Goal: Transaction & Acquisition: Obtain resource

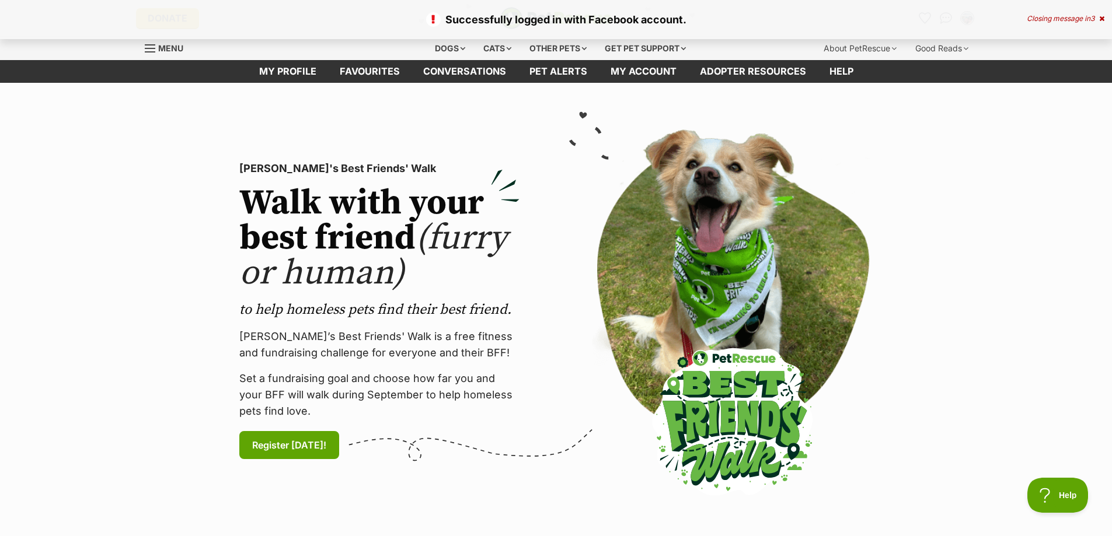
click at [1099, 21] on icon at bounding box center [1101, 18] width 5 height 7
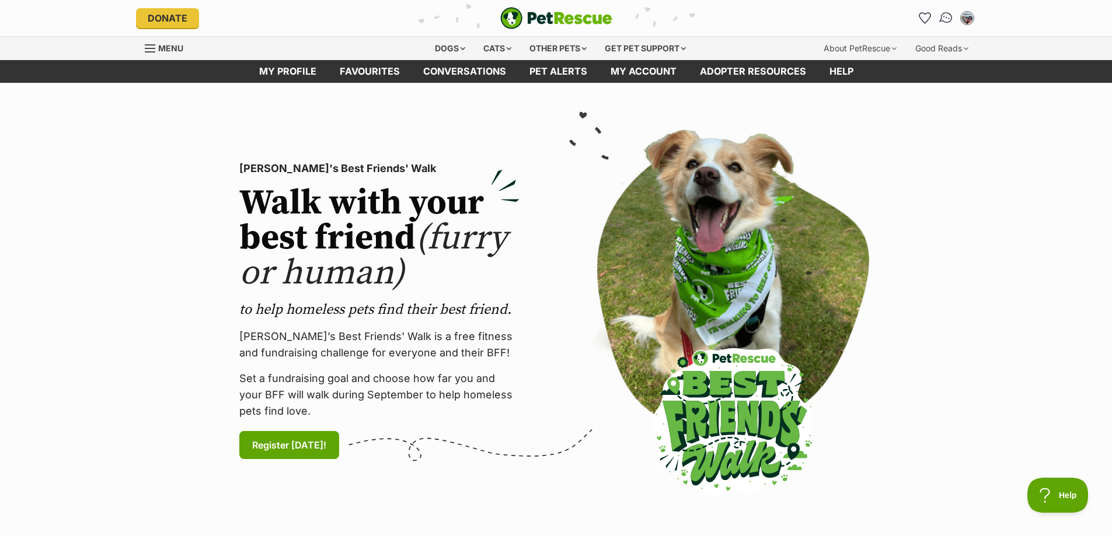
click at [943, 21] on img "Conversations" at bounding box center [946, 18] width 16 height 15
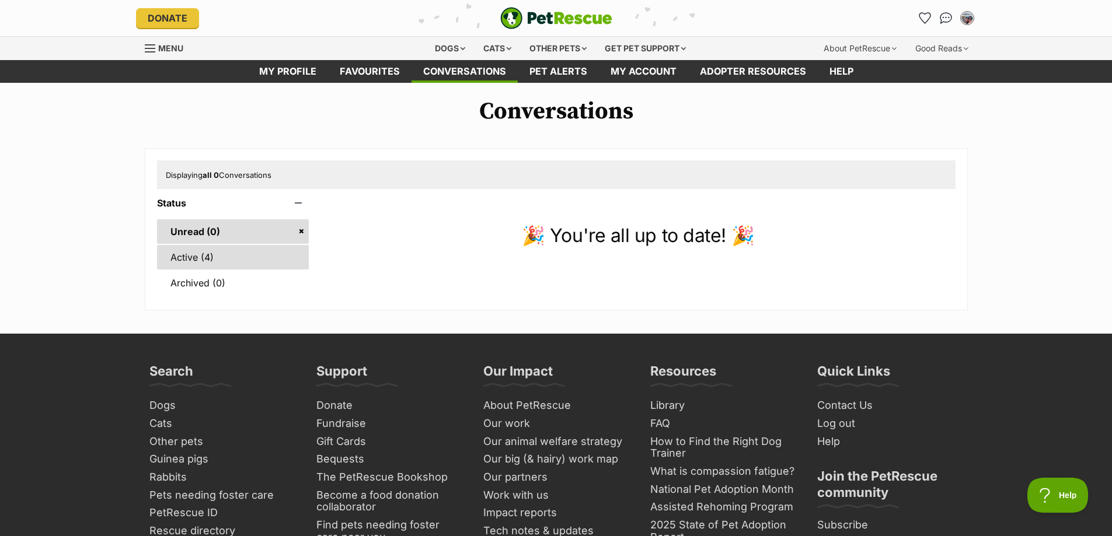
click at [259, 260] on link "Active (4)" at bounding box center [233, 257] width 152 height 25
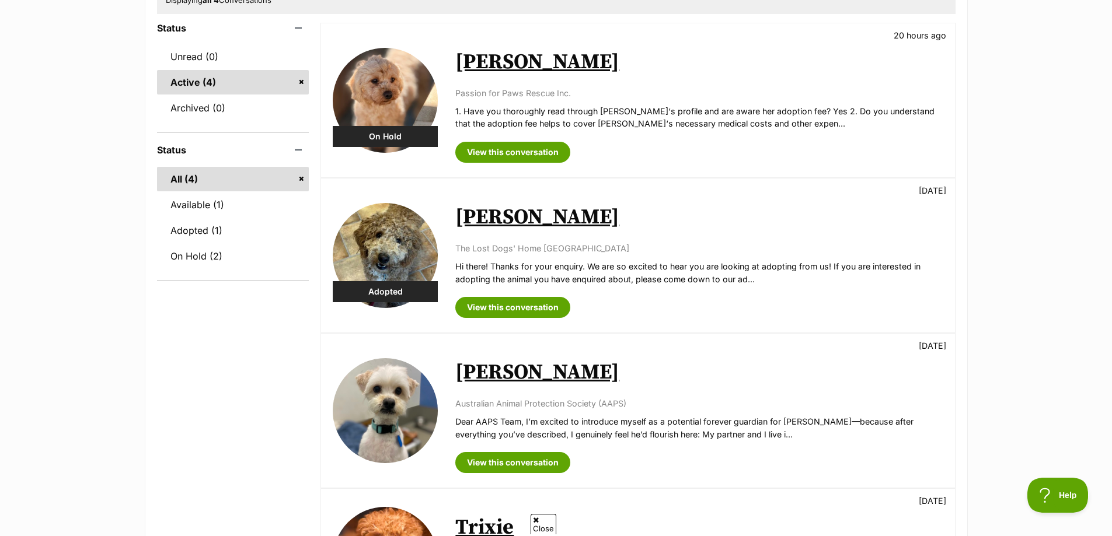
scroll to position [117, 0]
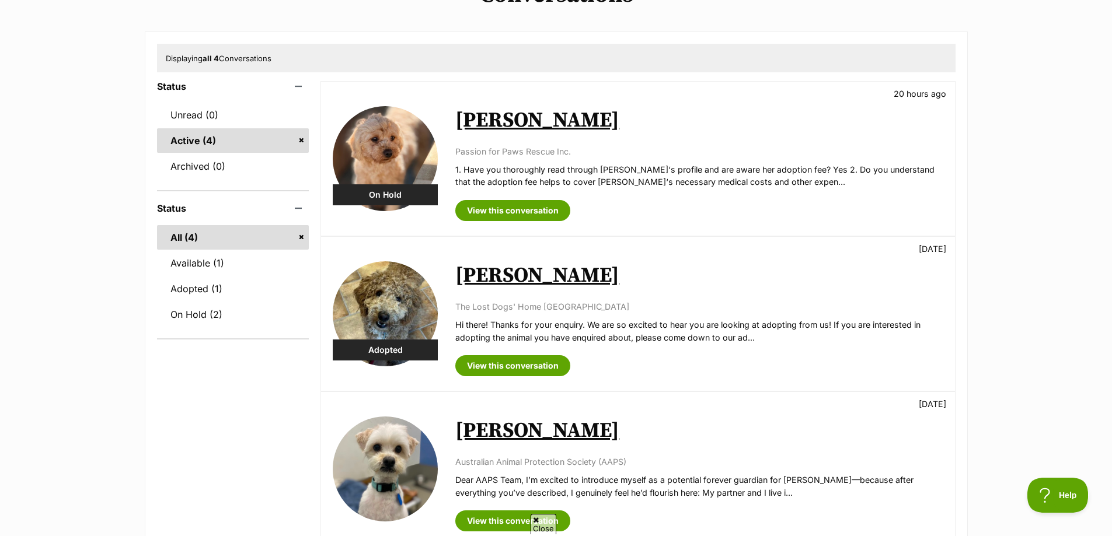
click at [500, 127] on link "Quinn" at bounding box center [537, 120] width 164 height 26
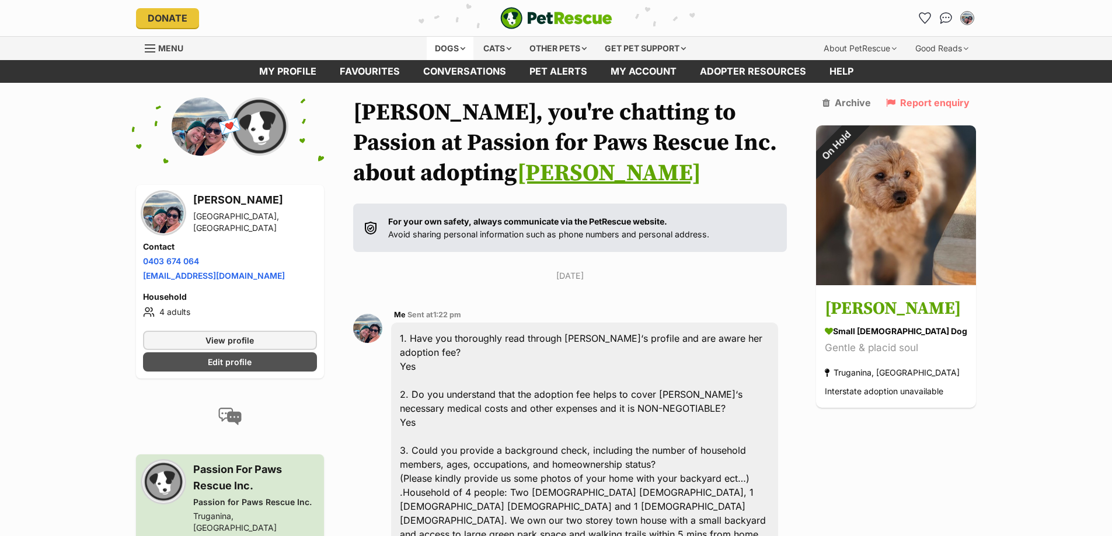
click at [438, 46] on div "Dogs" at bounding box center [450, 48] width 47 height 23
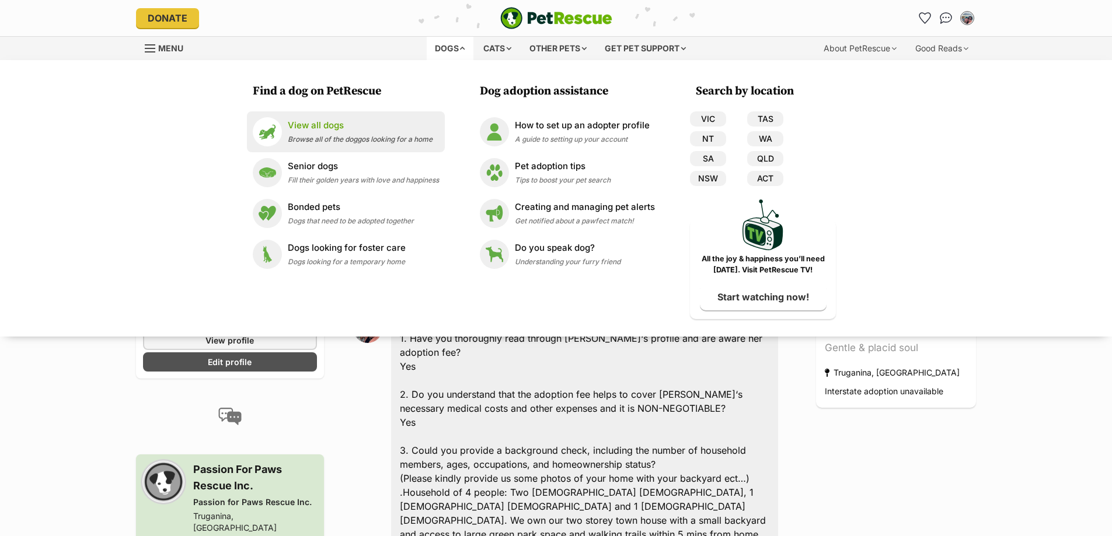
click at [340, 126] on p "View all dogs" at bounding box center [360, 125] width 145 height 13
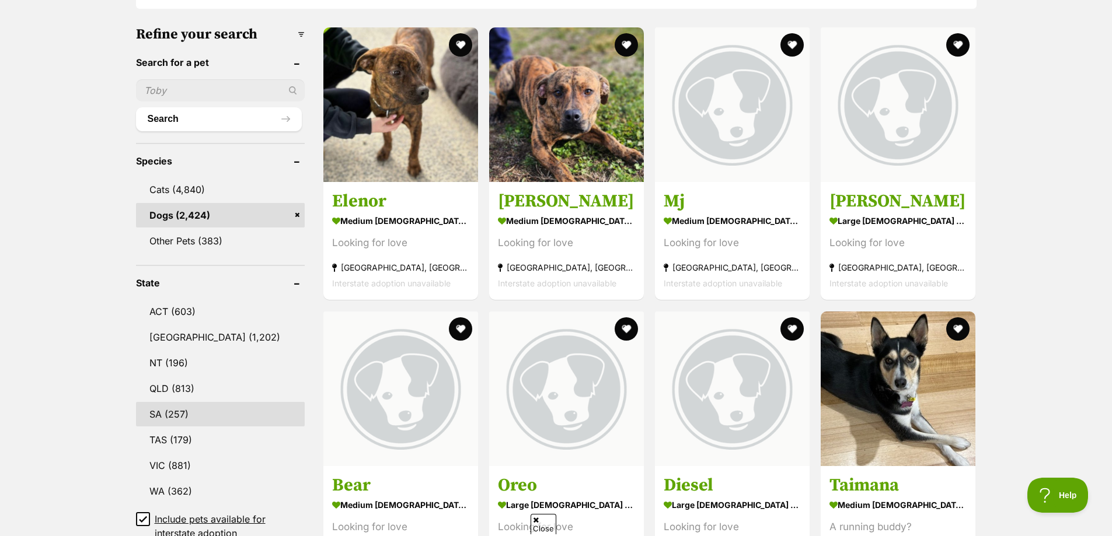
scroll to position [525, 0]
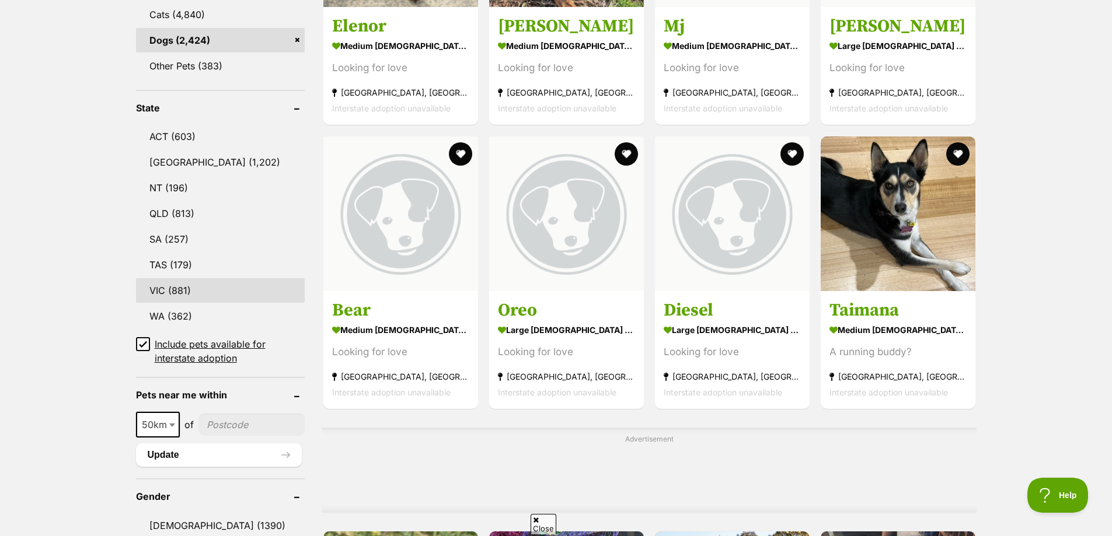
click at [202, 297] on link "VIC (881)" at bounding box center [220, 290] width 169 height 25
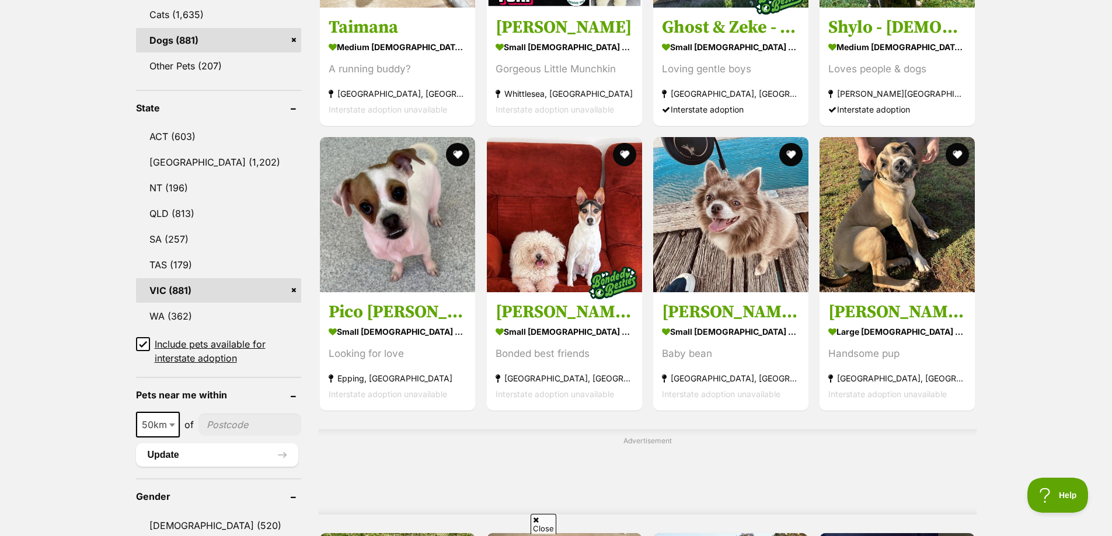
scroll to position [584, 0]
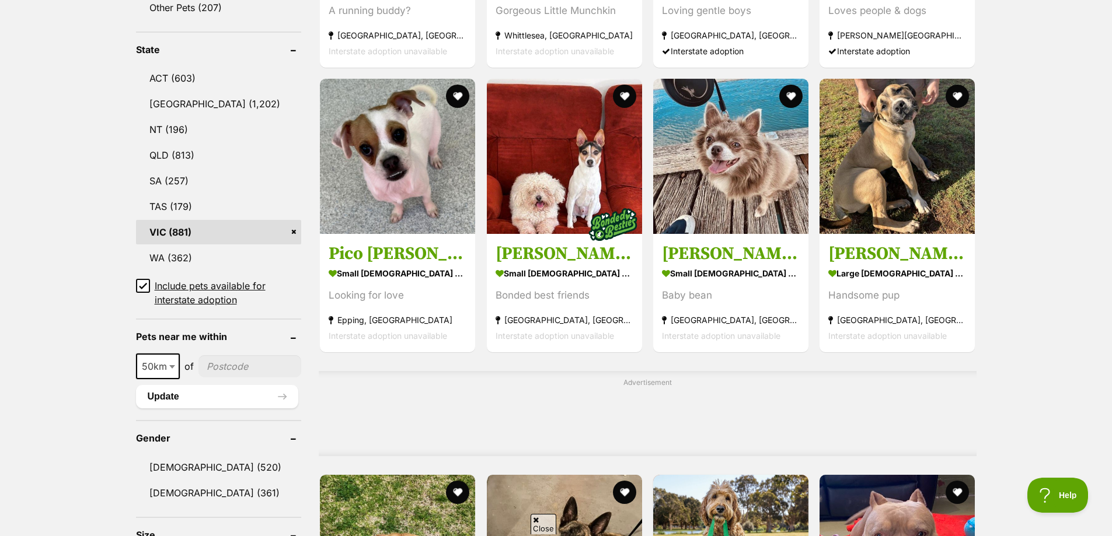
click at [142, 287] on icon at bounding box center [143, 286] width 8 height 8
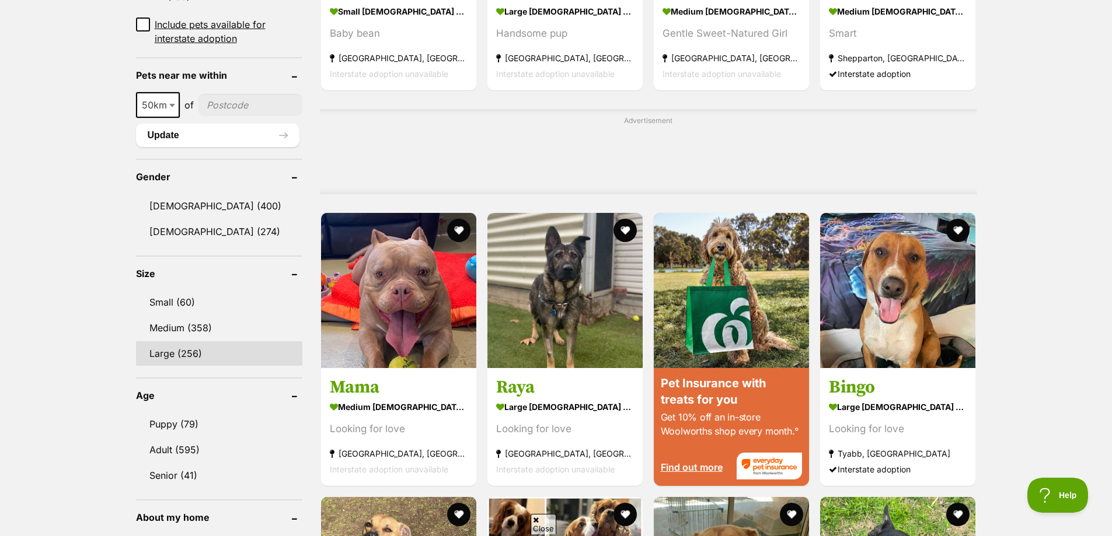
scroll to position [934, 0]
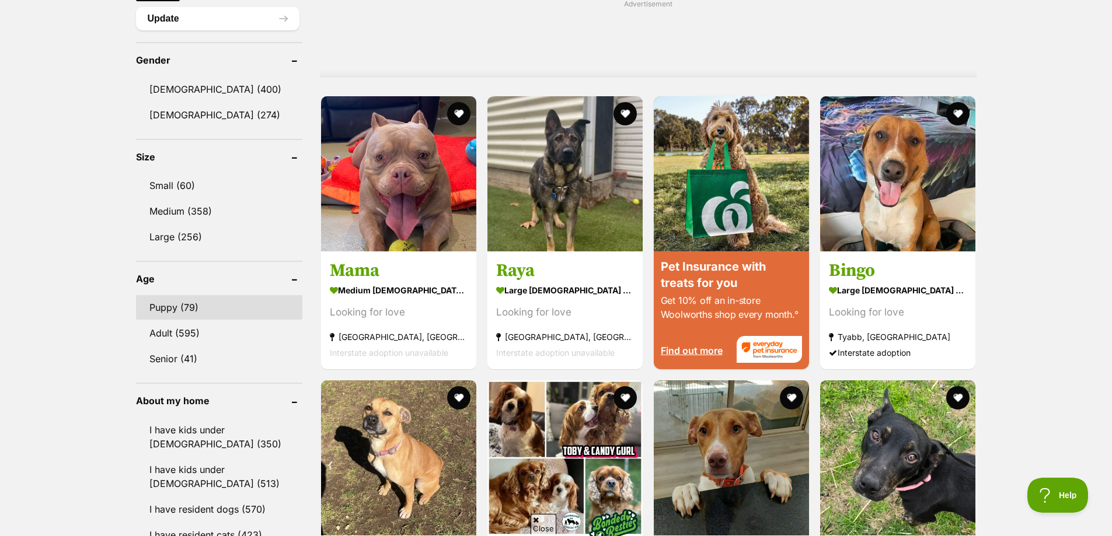
click at [240, 310] on link "Puppy (79)" at bounding box center [219, 307] width 166 height 25
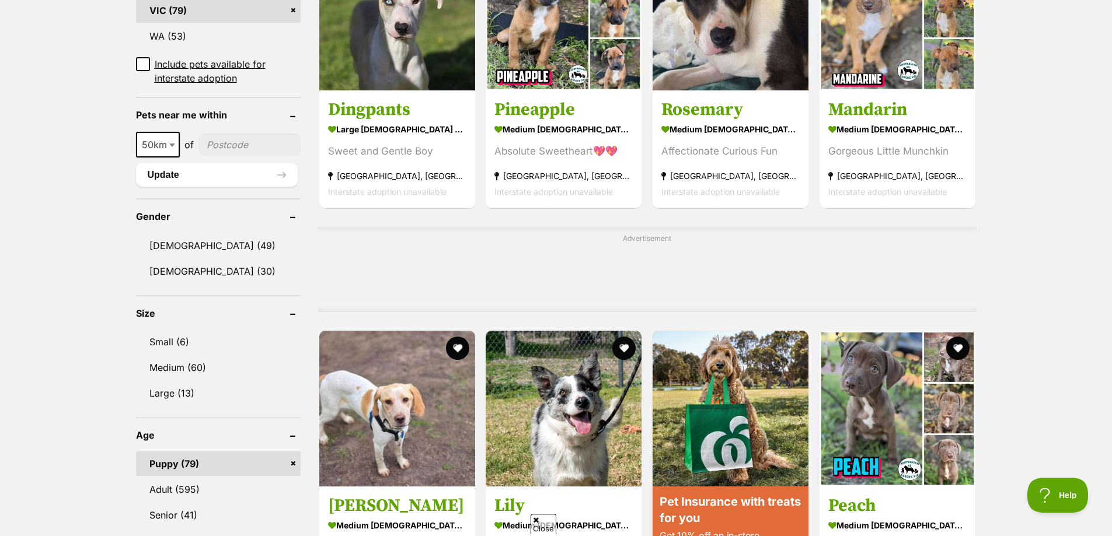
scroll to position [759, 0]
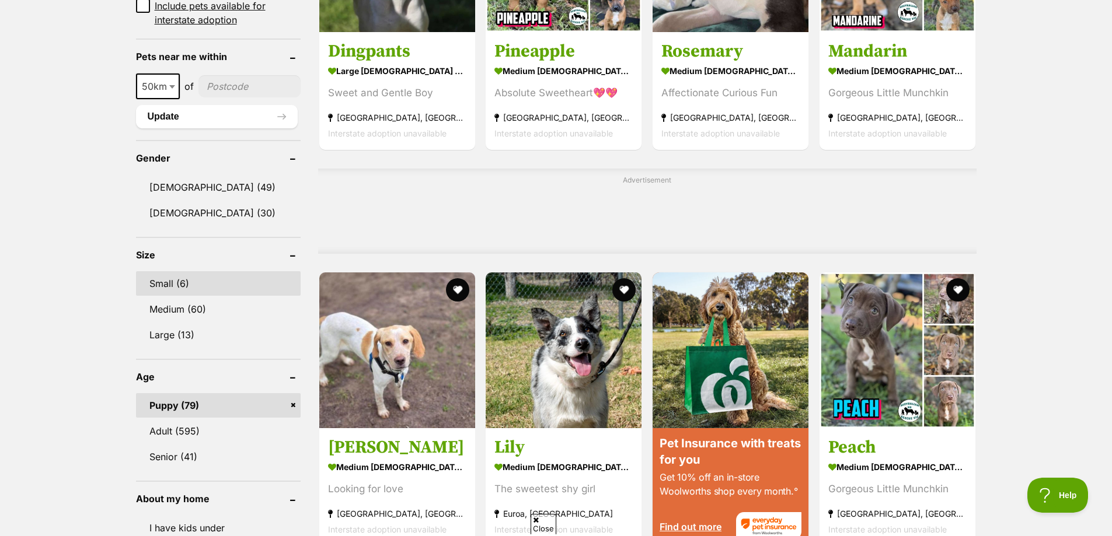
click at [227, 286] on link "Small (6)" at bounding box center [218, 283] width 165 height 25
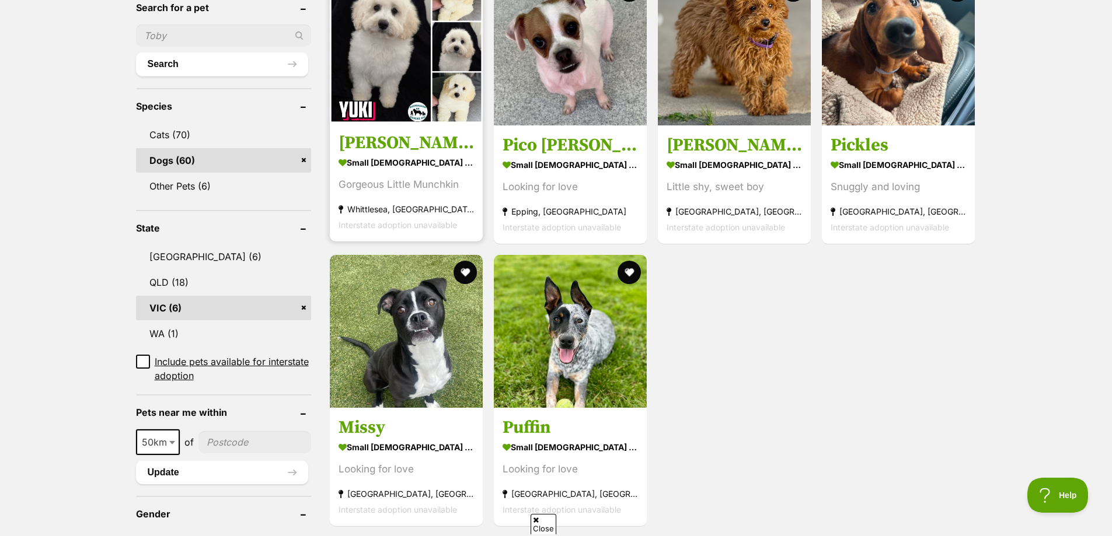
scroll to position [350, 0]
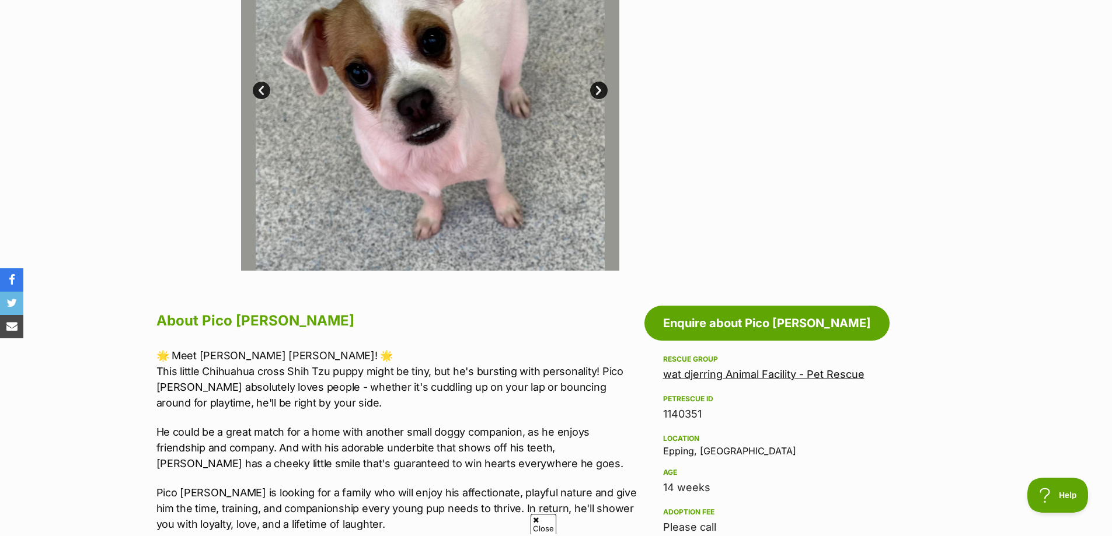
scroll to position [409, 0]
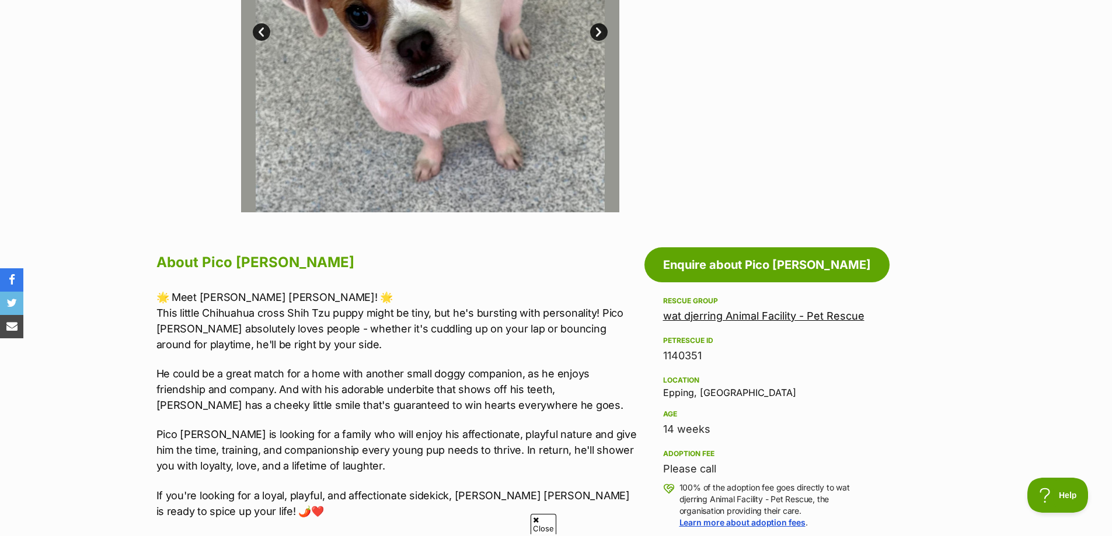
click at [695, 318] on link "wat djerring Animal Facility - Pet Rescue" at bounding box center [763, 316] width 201 height 12
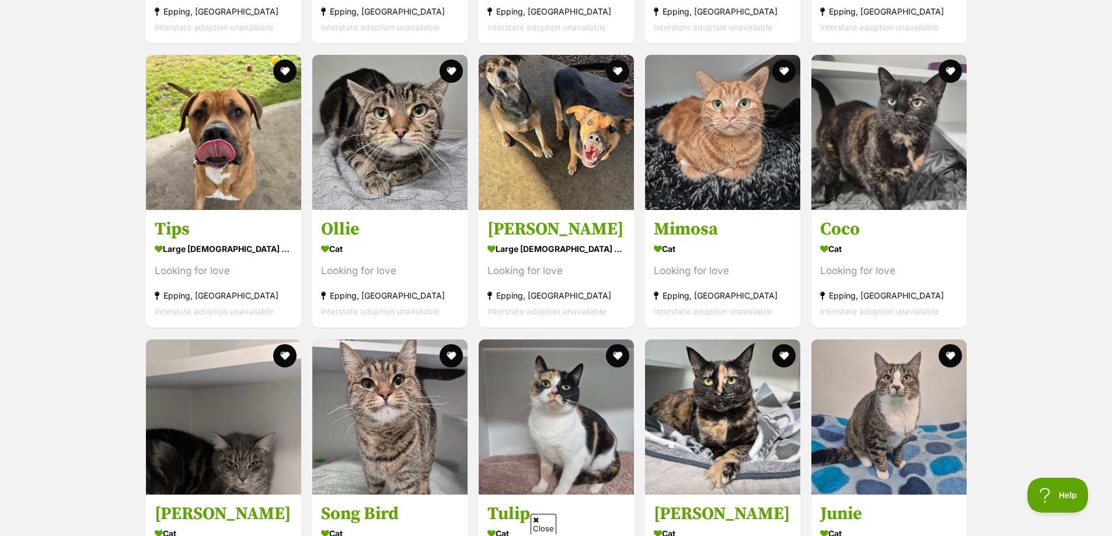
scroll to position [4085, 0]
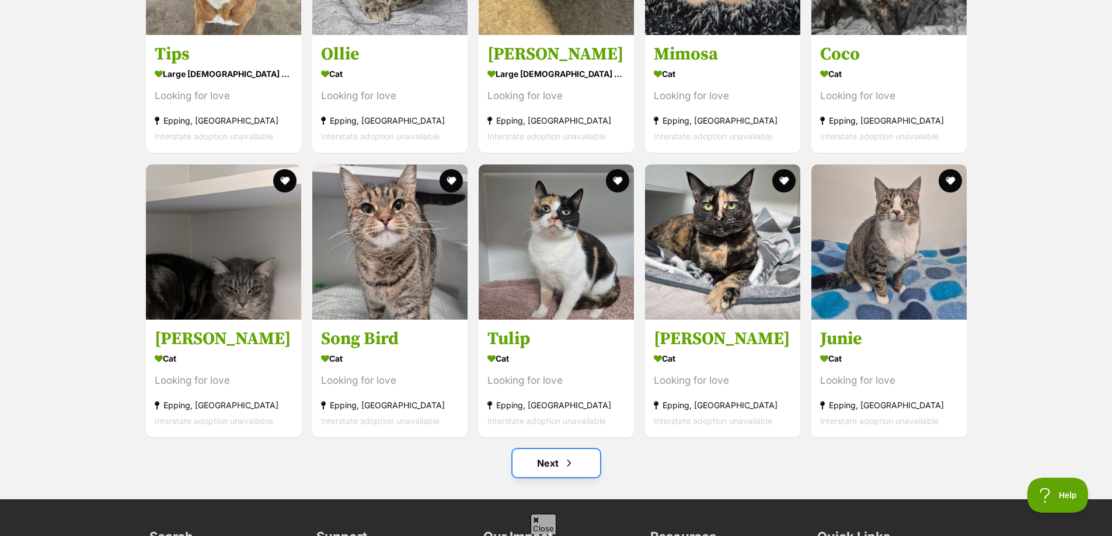
click at [573, 468] on span "Next page" at bounding box center [569, 463] width 12 height 14
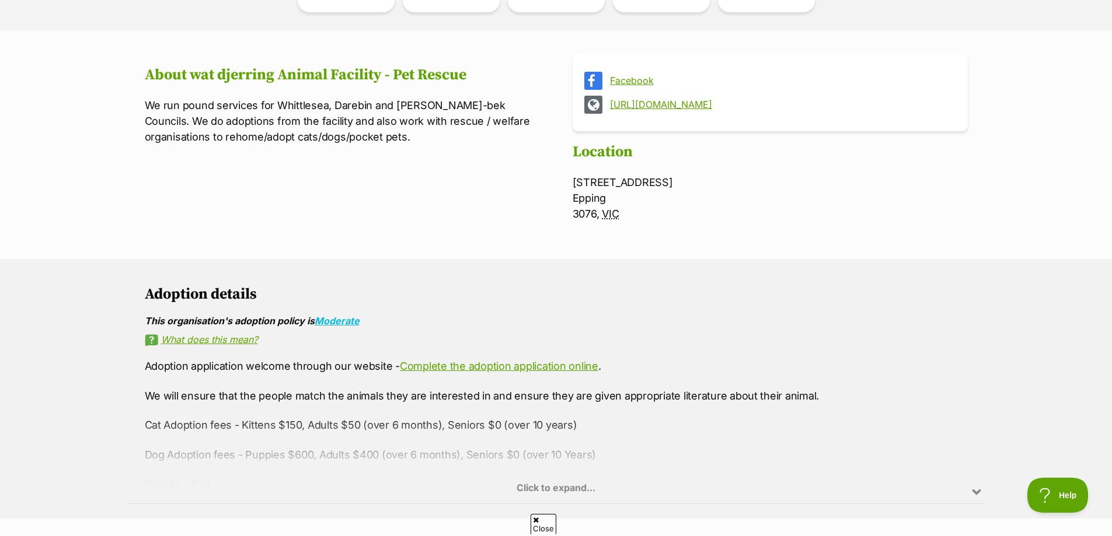
scroll to position [233, 0]
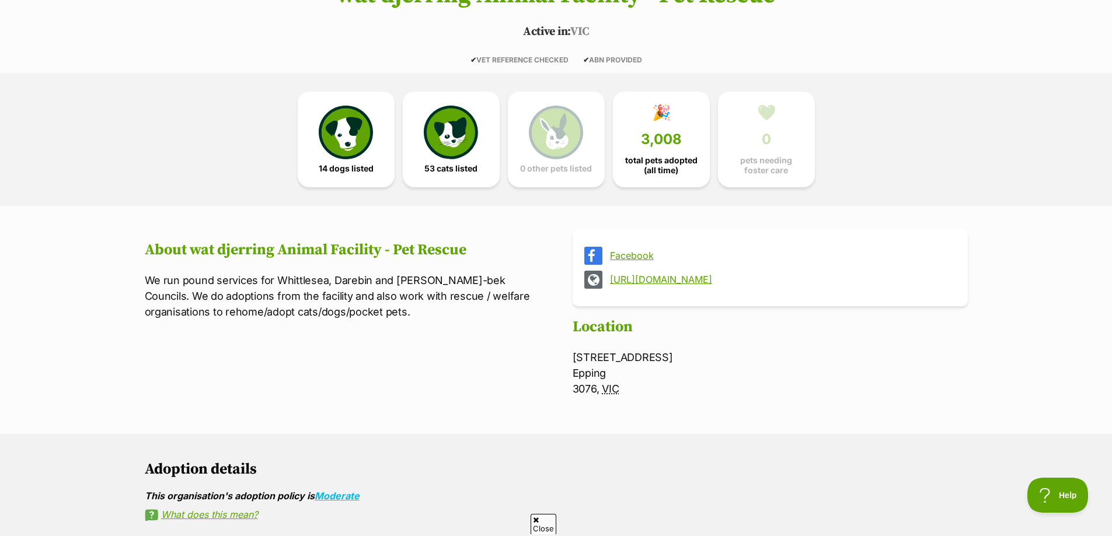
click at [790, 280] on link "[URL][DOMAIN_NAME]" at bounding box center [780, 279] width 341 height 11
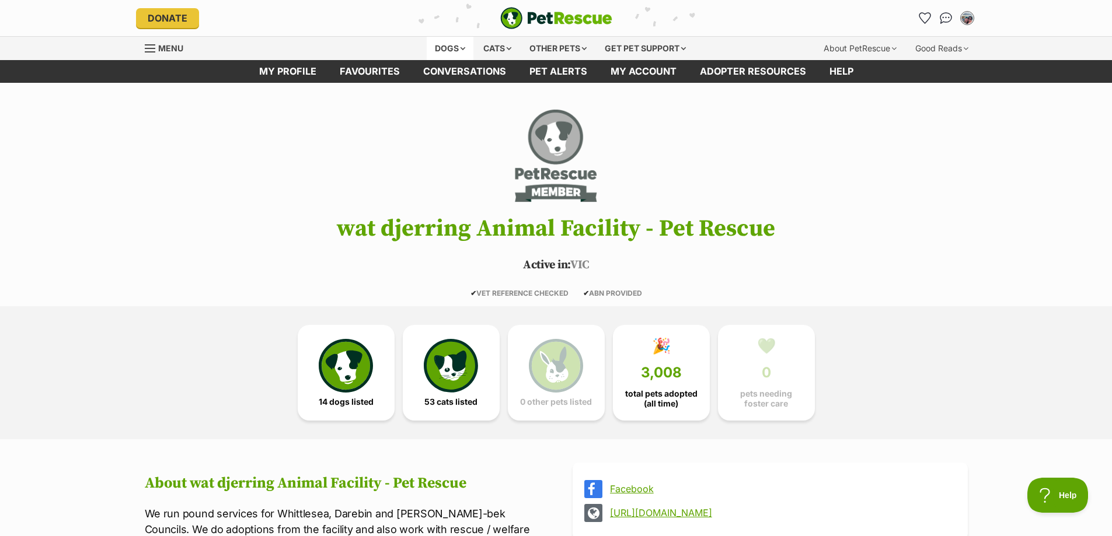
click at [439, 49] on div "Dogs" at bounding box center [450, 48] width 47 height 23
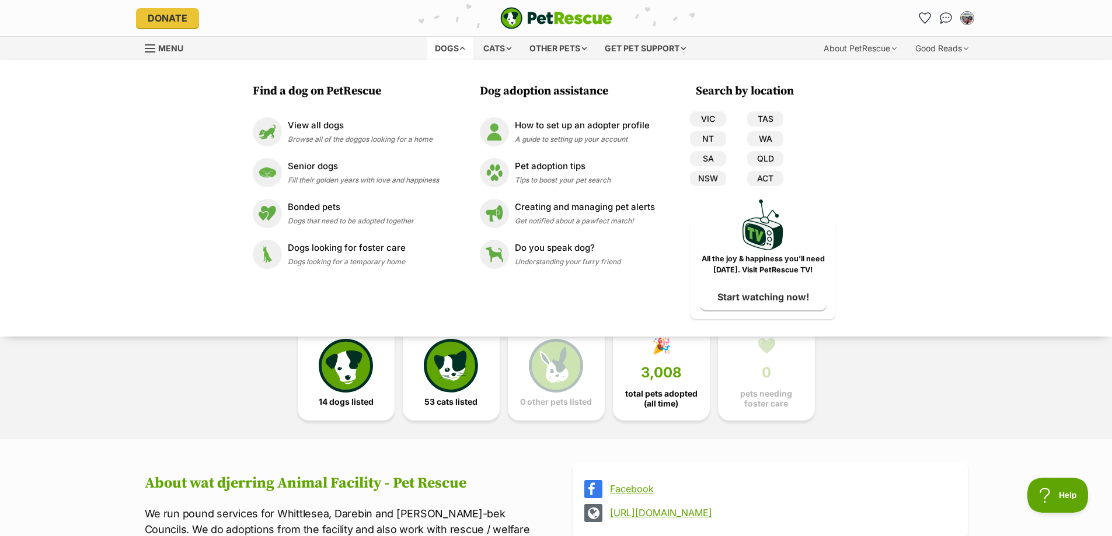
click at [219, 337] on div "14 dogs listed 53 cats listed 0 other pets listed 🎉 3,008 total pets adopted (a…" at bounding box center [556, 372] width 1112 height 133
